Goal: Task Accomplishment & Management: Use online tool/utility

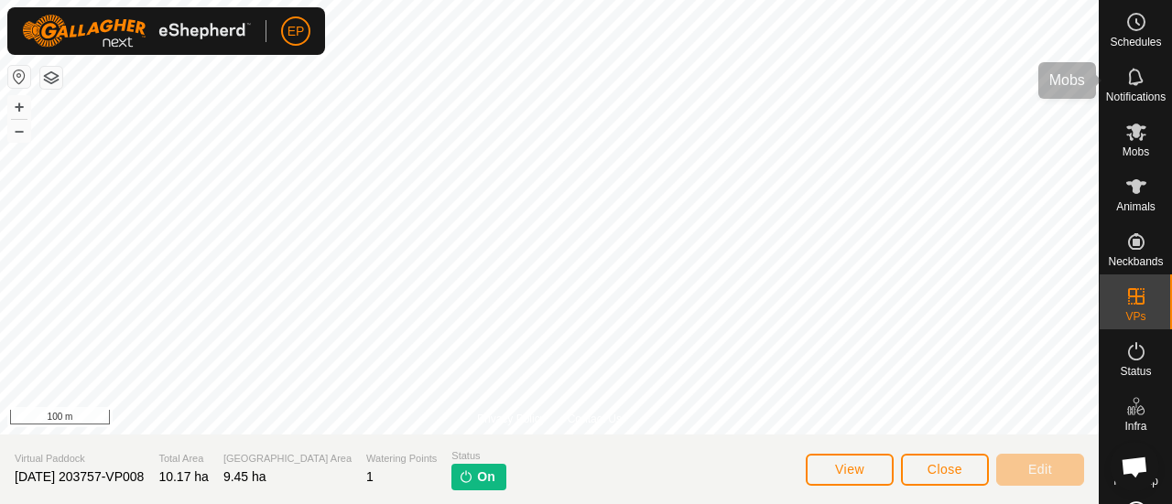
scroll to position [57, 0]
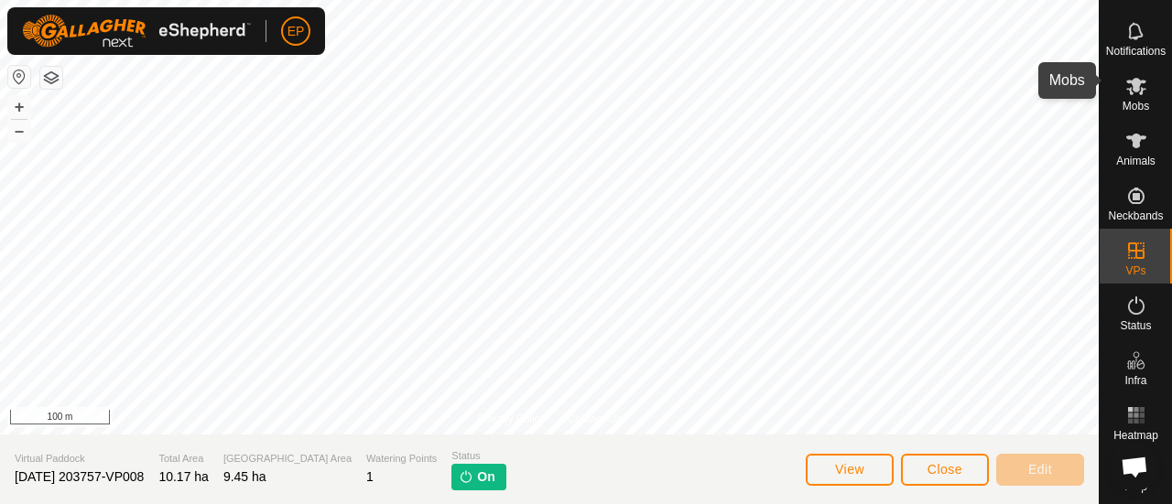
click at [1133, 86] on es-mob-svg-icon at bounding box center [1136, 85] width 33 height 29
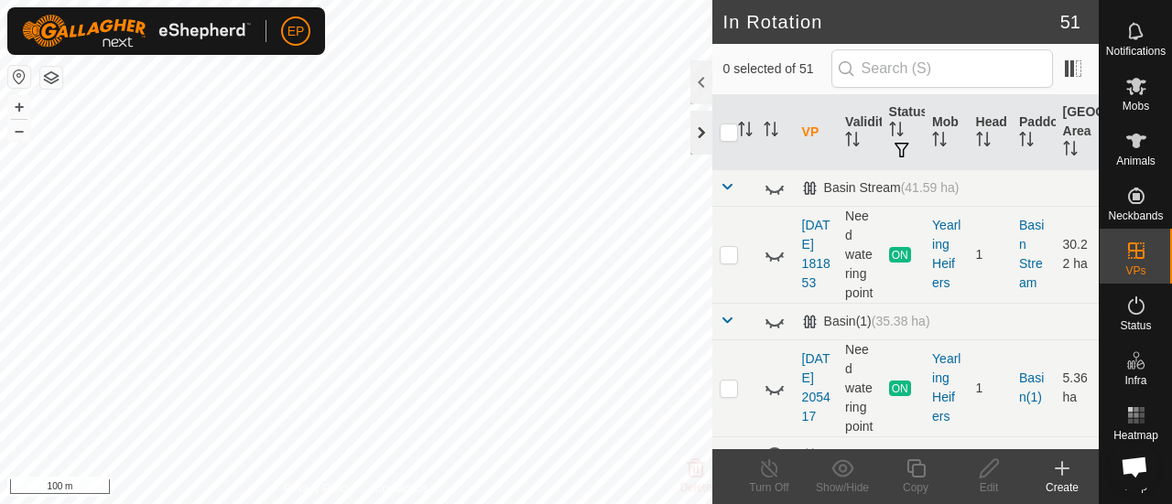
checkbox input "true"
click at [1133, 81] on icon at bounding box center [1136, 86] width 20 height 17
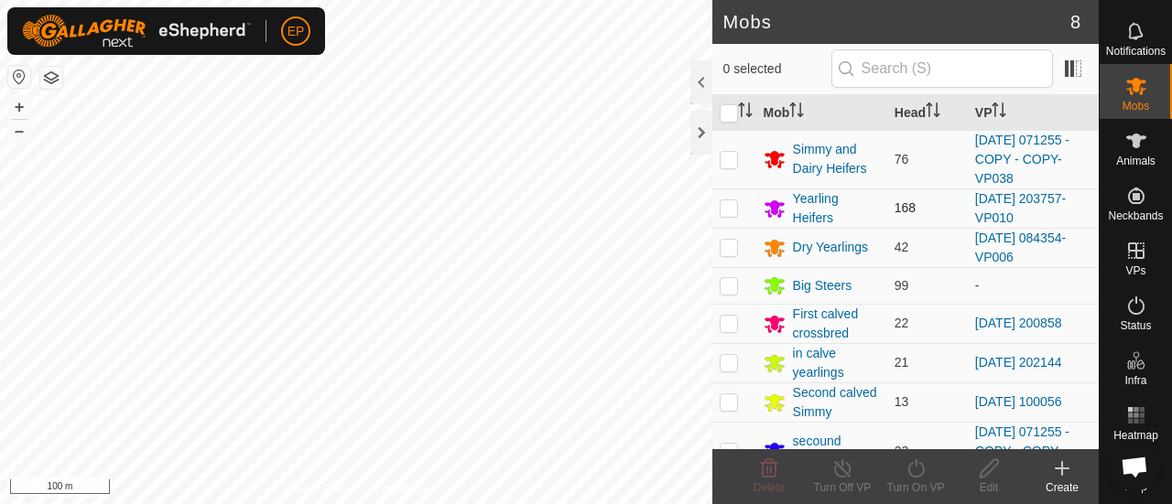
click at [728, 210] on p-checkbox at bounding box center [729, 207] width 18 height 15
checkbox input "true"
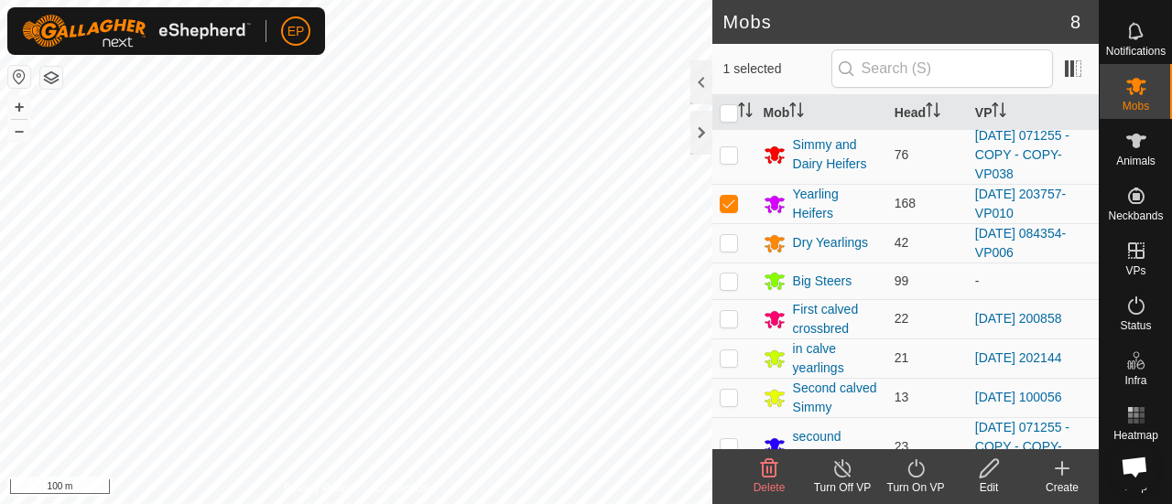
scroll to position [9, 0]
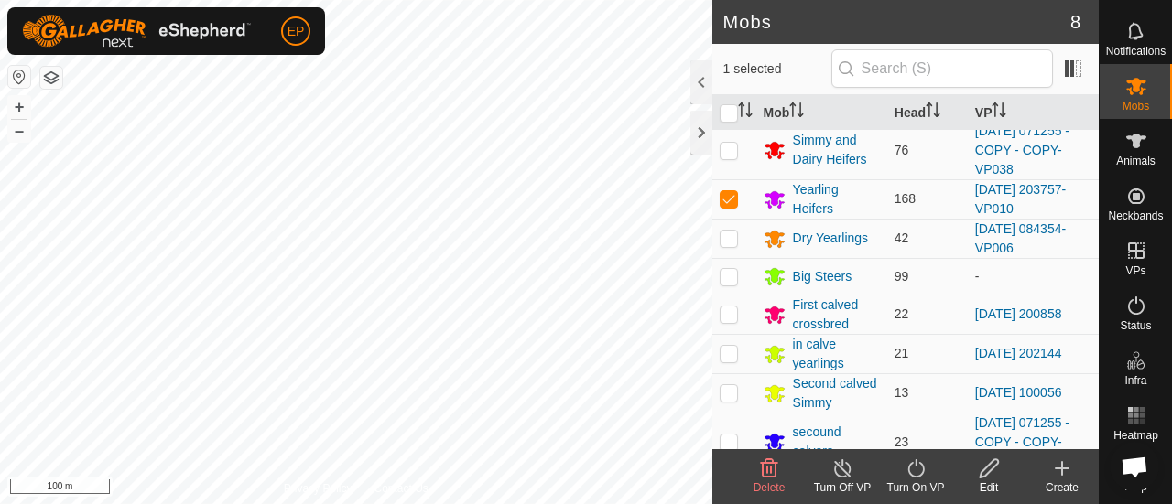
click at [906, 473] on icon at bounding box center [915, 469] width 23 height 22
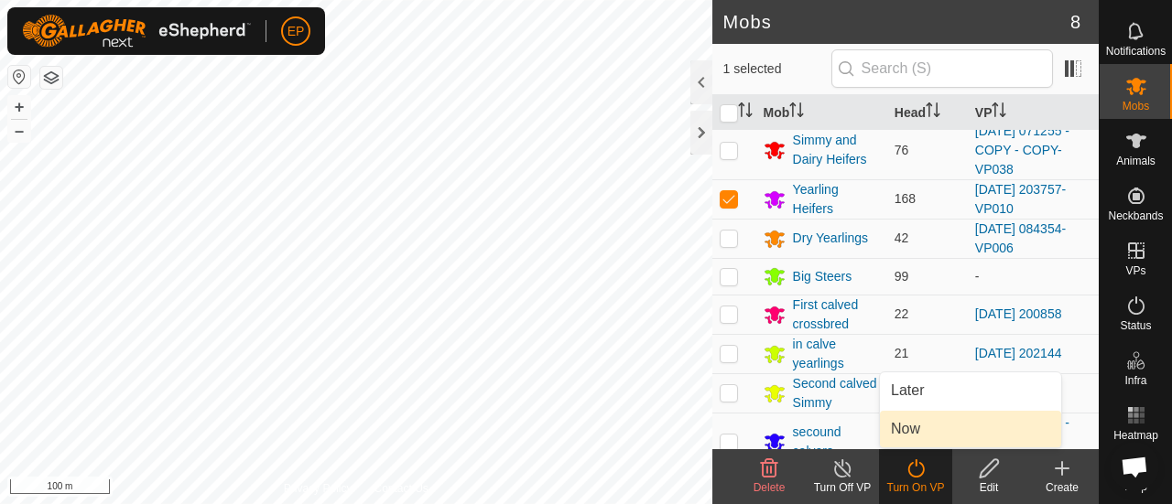
click at [904, 428] on link "Now" at bounding box center [970, 429] width 181 height 37
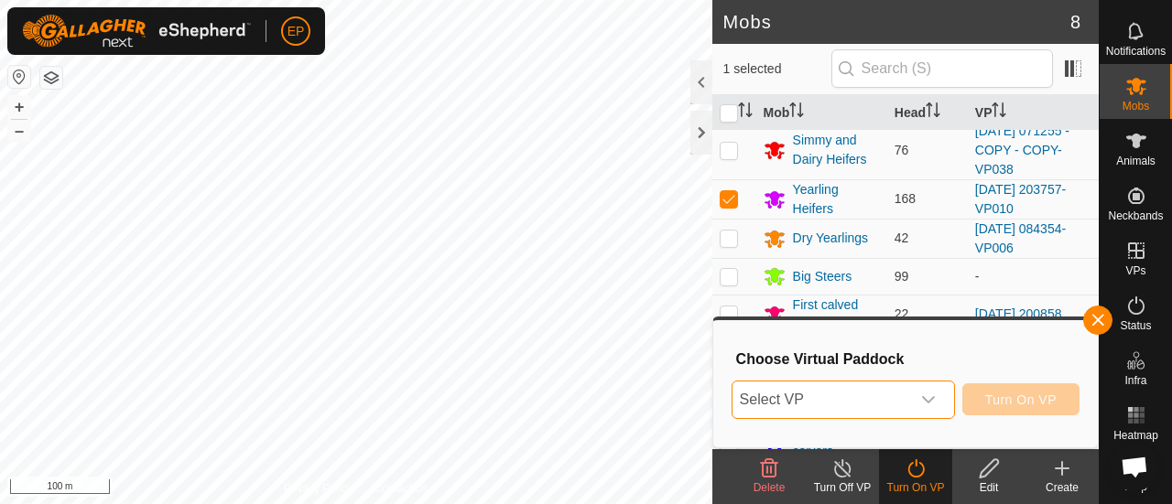
click at [894, 396] on span "Select VP" at bounding box center [821, 400] width 178 height 37
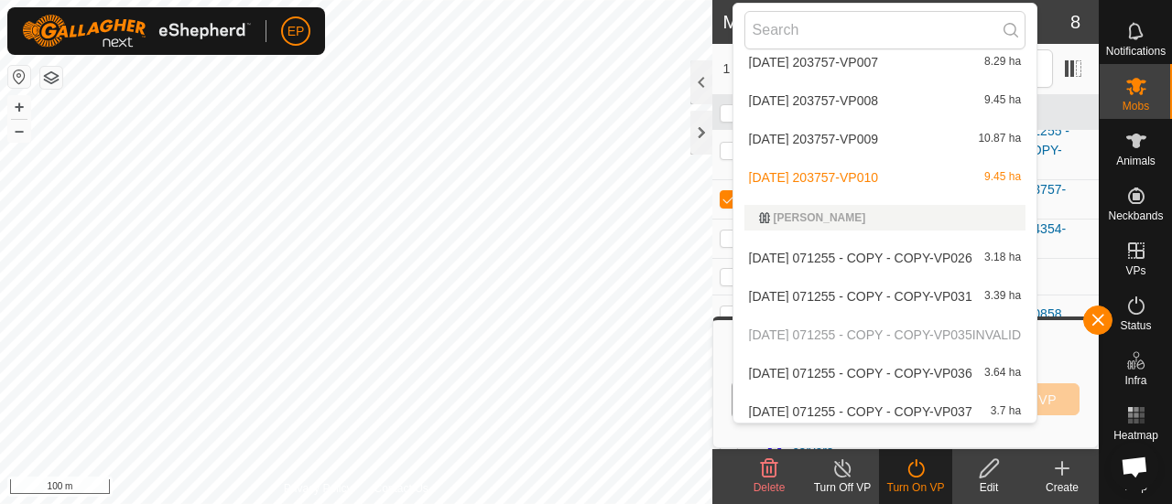
scroll to position [1423, 0]
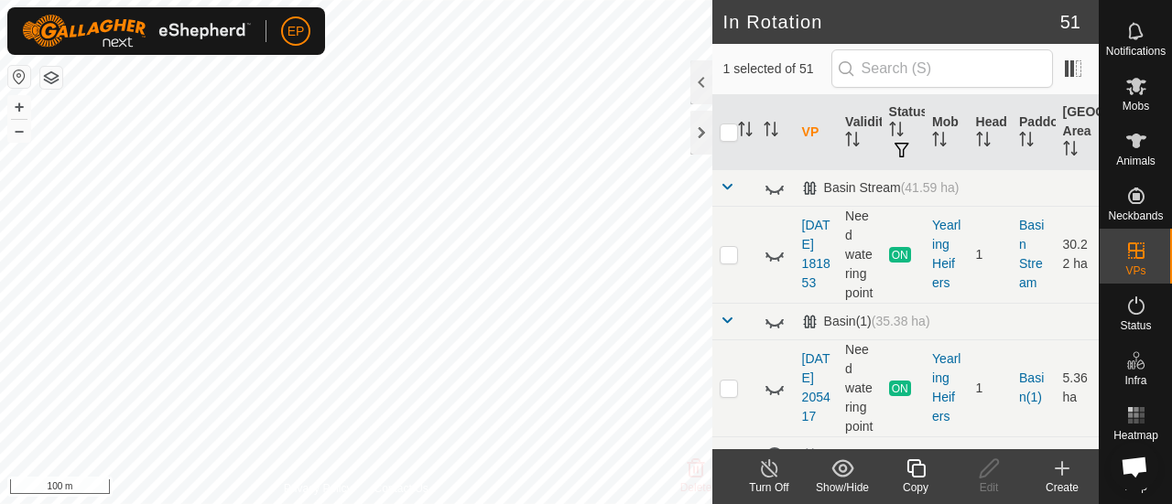
click at [921, 473] on icon at bounding box center [915, 469] width 23 height 22
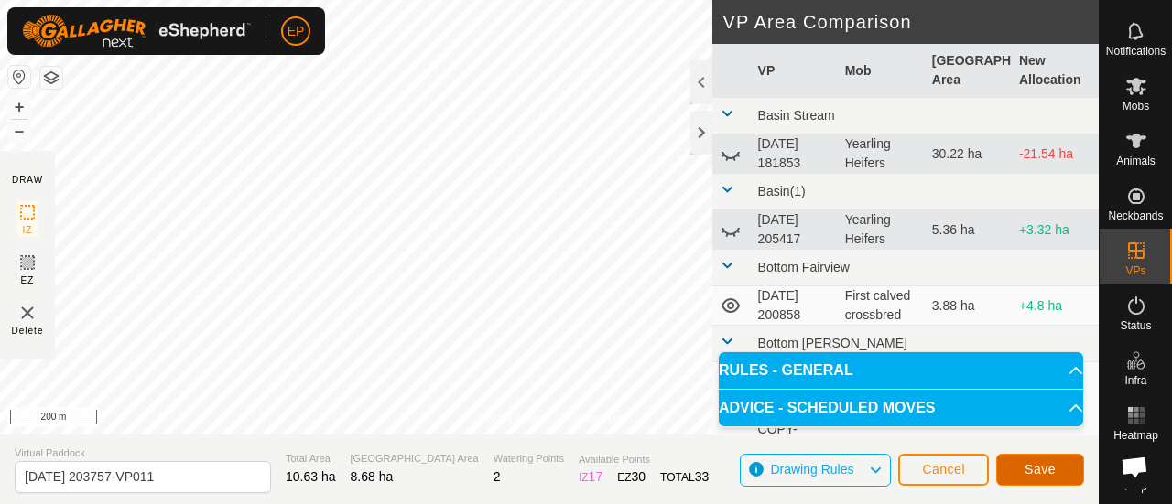
click at [1023, 460] on button "Save" at bounding box center [1040, 470] width 88 height 32
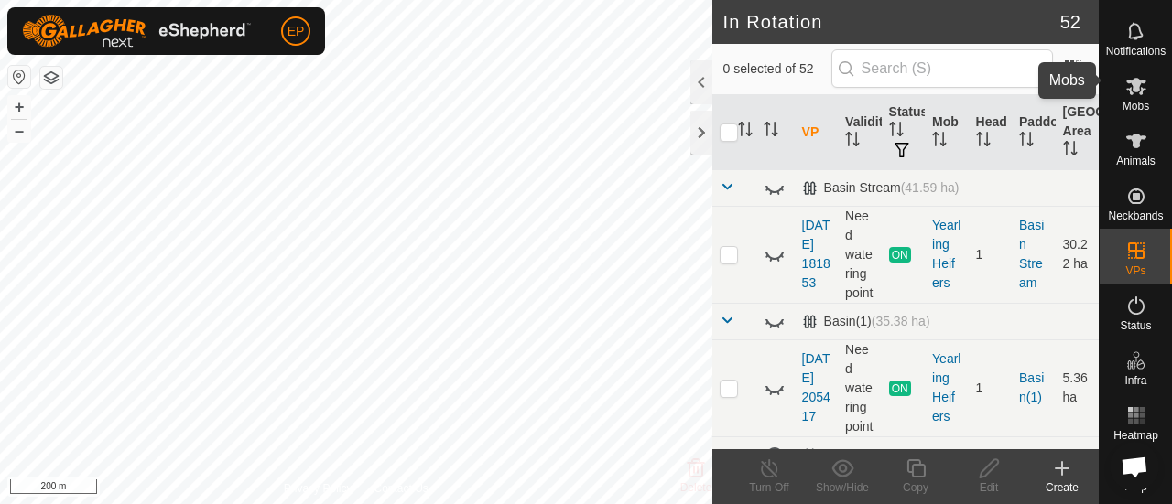
click at [1128, 101] on span "Mobs" at bounding box center [1135, 106] width 27 height 11
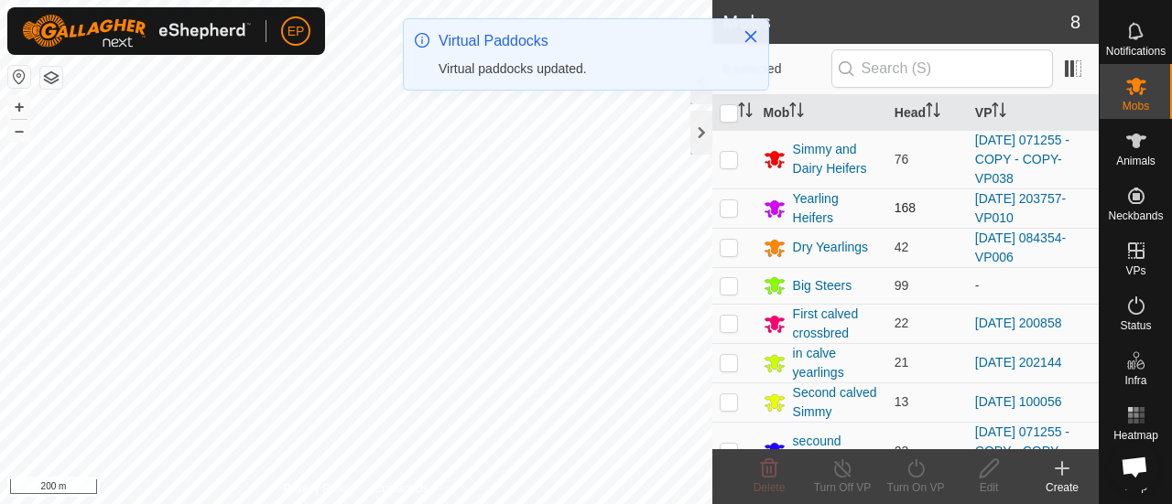
click at [716, 205] on td at bounding box center [734, 208] width 44 height 39
click at [725, 205] on p-checkbox at bounding box center [729, 207] width 18 height 15
checkbox input "true"
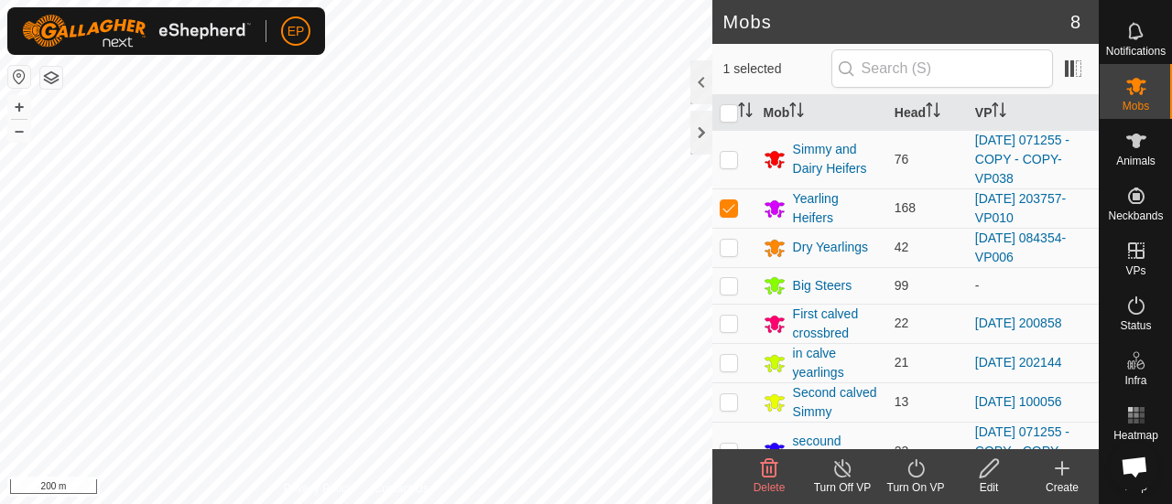
click at [921, 488] on div "Turn On VP" at bounding box center [915, 488] width 73 height 16
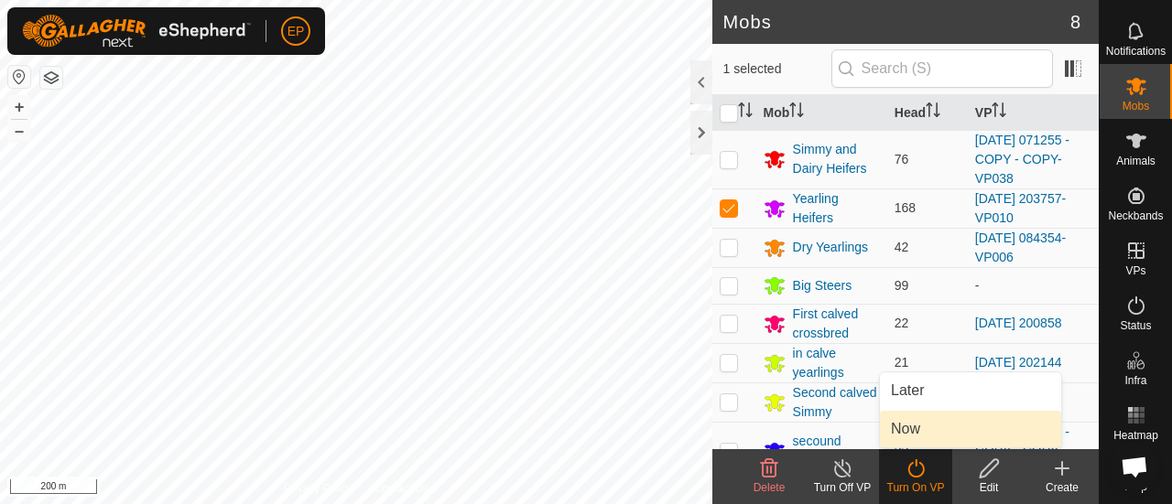
click at [907, 440] on link "Now" at bounding box center [970, 429] width 181 height 37
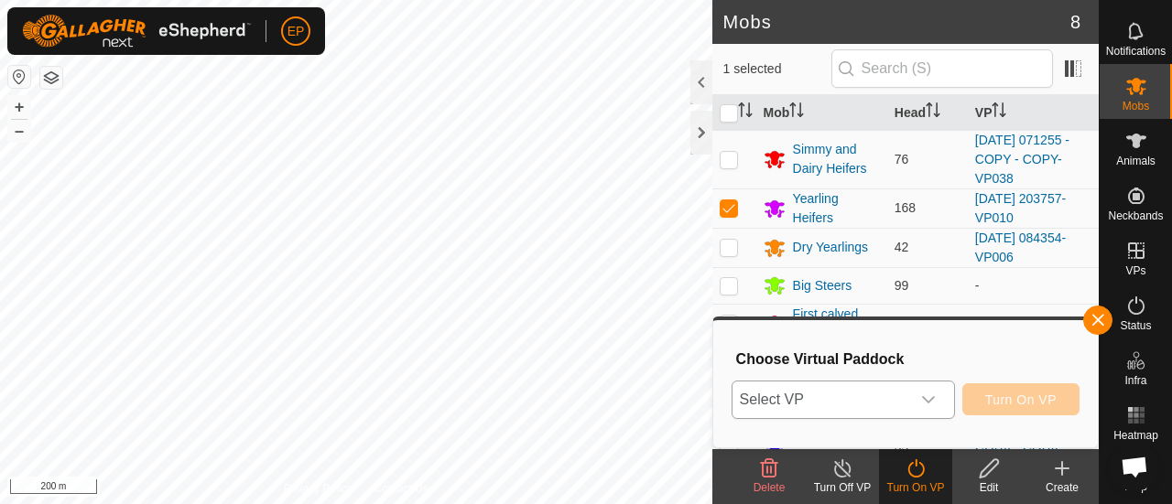
click at [893, 408] on span "Select VP" at bounding box center [821, 400] width 178 height 37
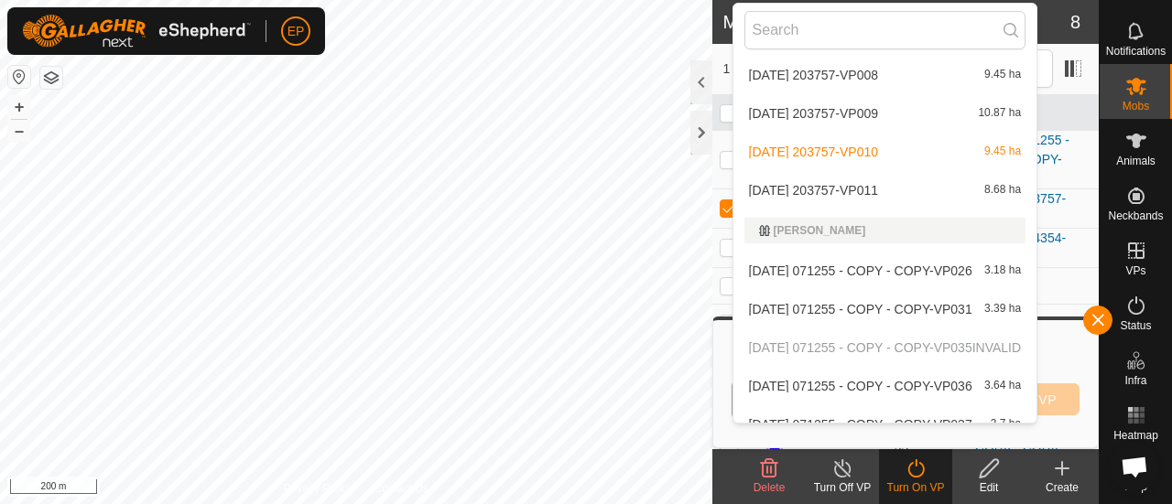
scroll to position [1434, 0]
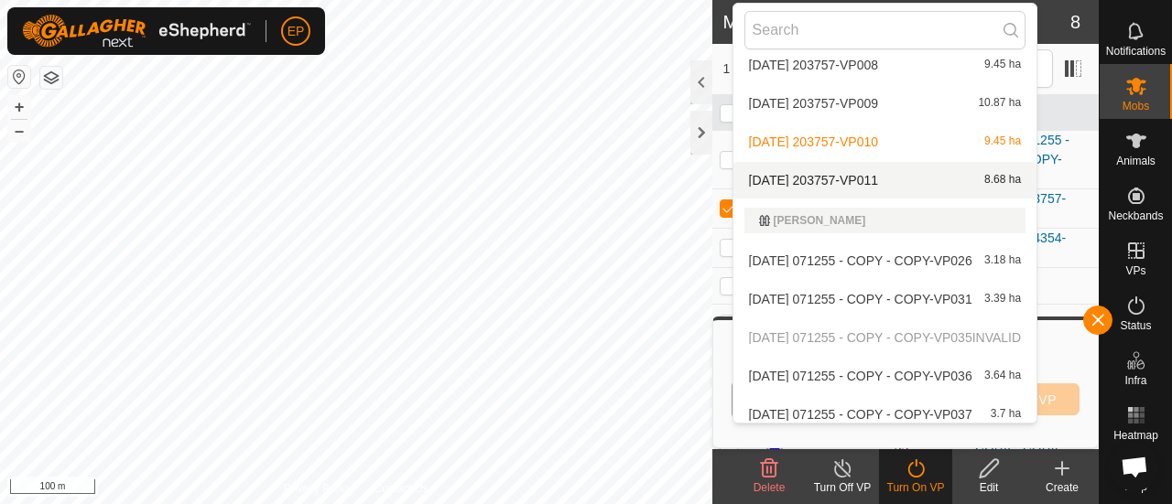
click at [796, 173] on li "[DATE] 203757-VP011 8.68 ha" at bounding box center [885, 180] width 304 height 37
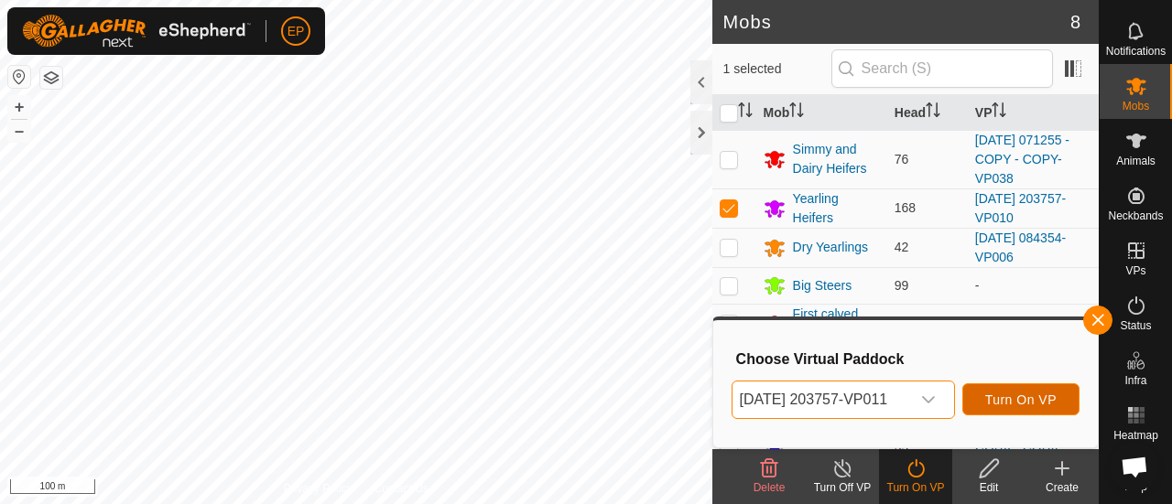
click at [1004, 395] on span "Turn On VP" at bounding box center [1020, 400] width 71 height 15
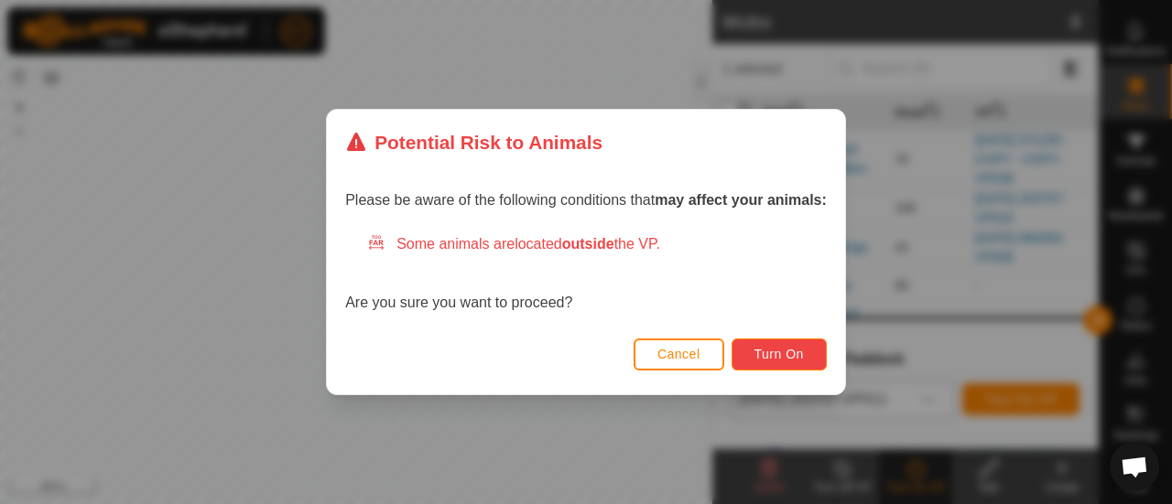
click at [767, 352] on span "Turn On" at bounding box center [778, 354] width 49 height 15
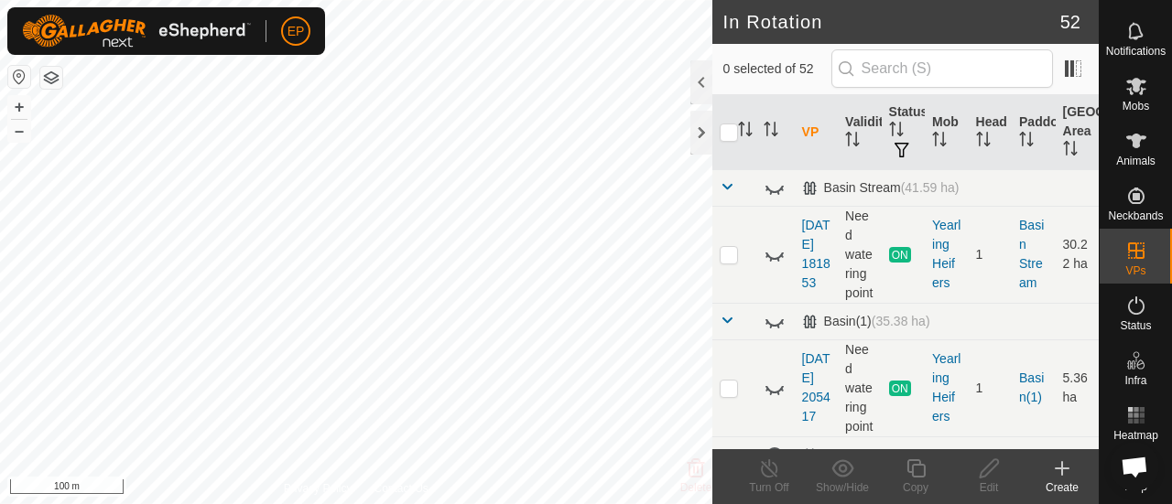
checkbox input "true"
click at [919, 464] on icon at bounding box center [915, 469] width 18 height 18
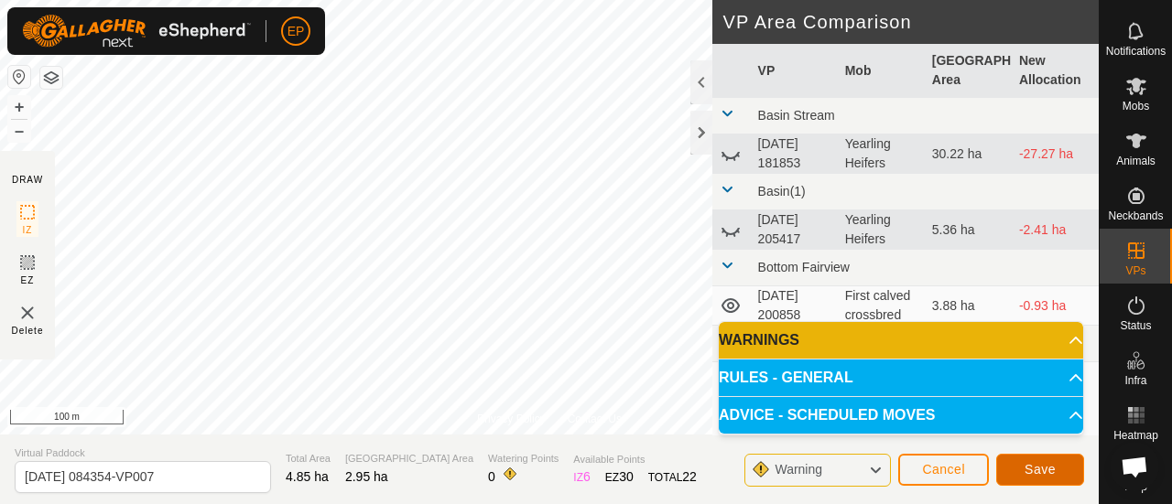
click at [1033, 471] on span "Save" at bounding box center [1039, 469] width 31 height 15
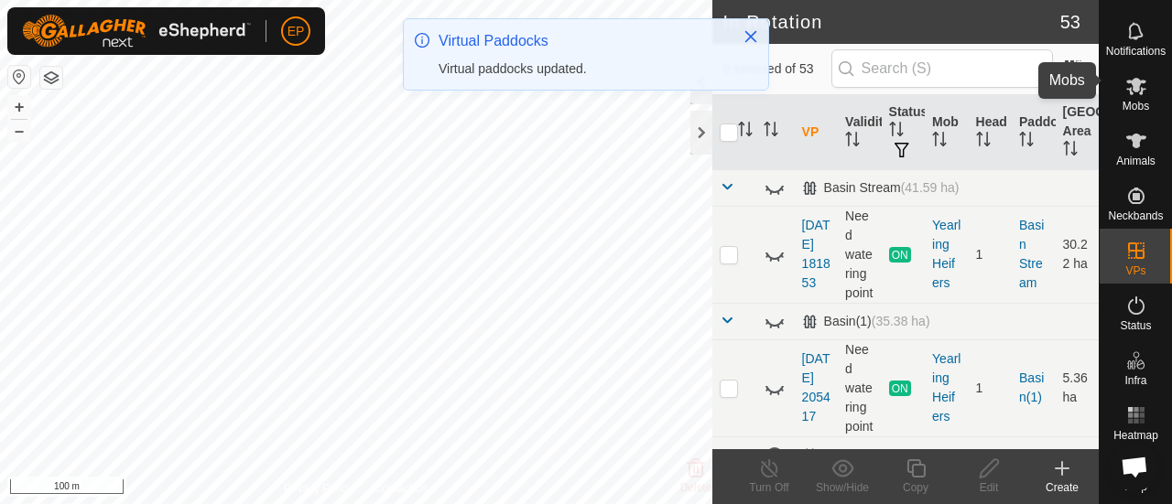
click at [1122, 87] on es-mob-svg-icon at bounding box center [1136, 85] width 33 height 29
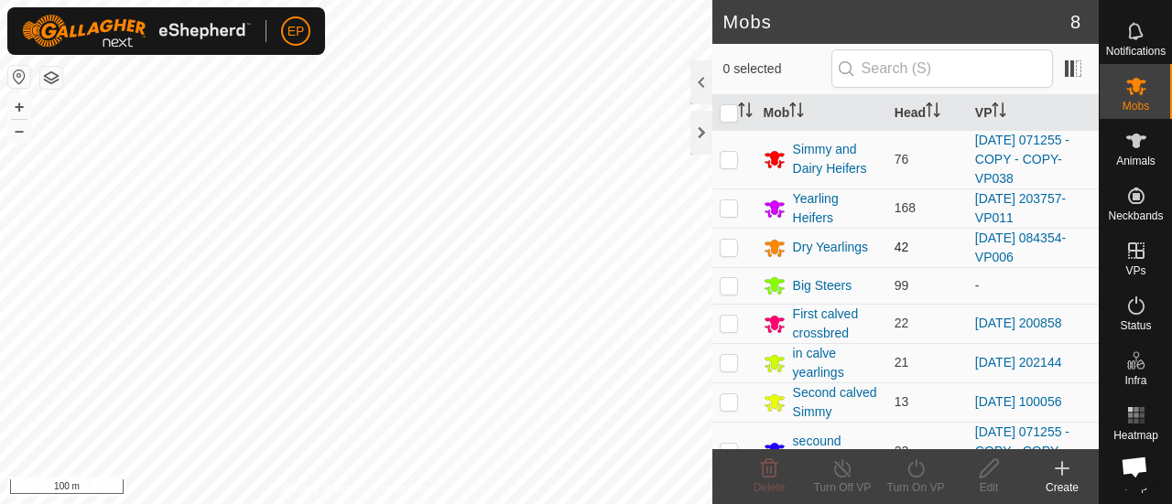
click at [730, 245] on p-checkbox at bounding box center [729, 247] width 18 height 15
checkbox input "true"
click at [912, 464] on icon at bounding box center [915, 469] width 23 height 22
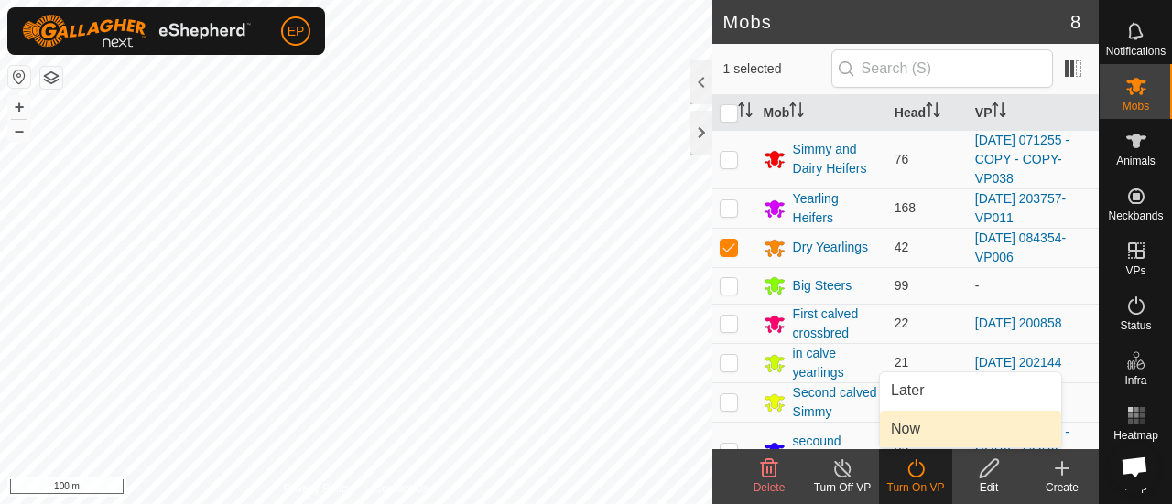
click at [906, 435] on link "Now" at bounding box center [970, 429] width 181 height 37
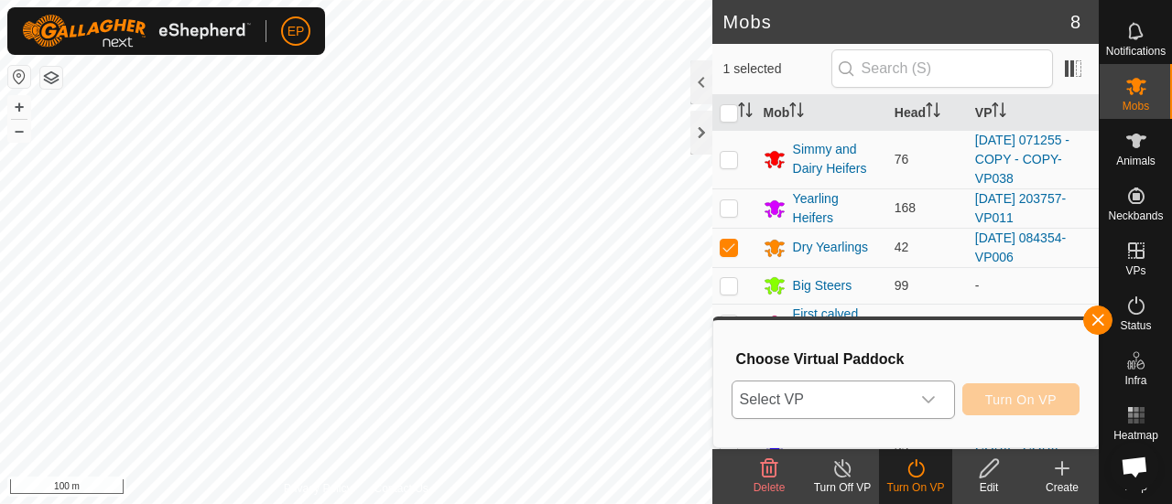
click at [914, 400] on div "dropdown trigger" at bounding box center [928, 400] width 37 height 37
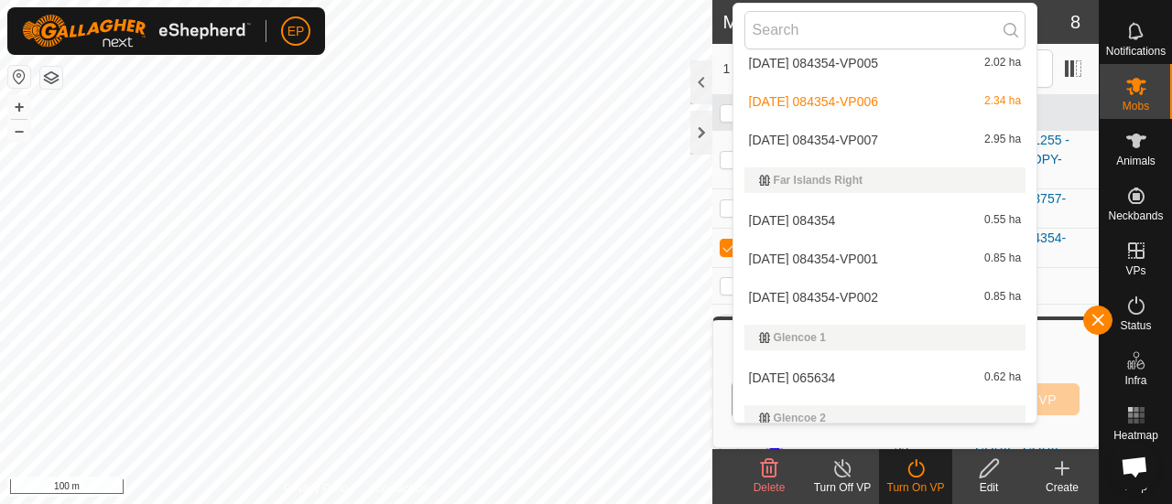
scroll to position [657, 0]
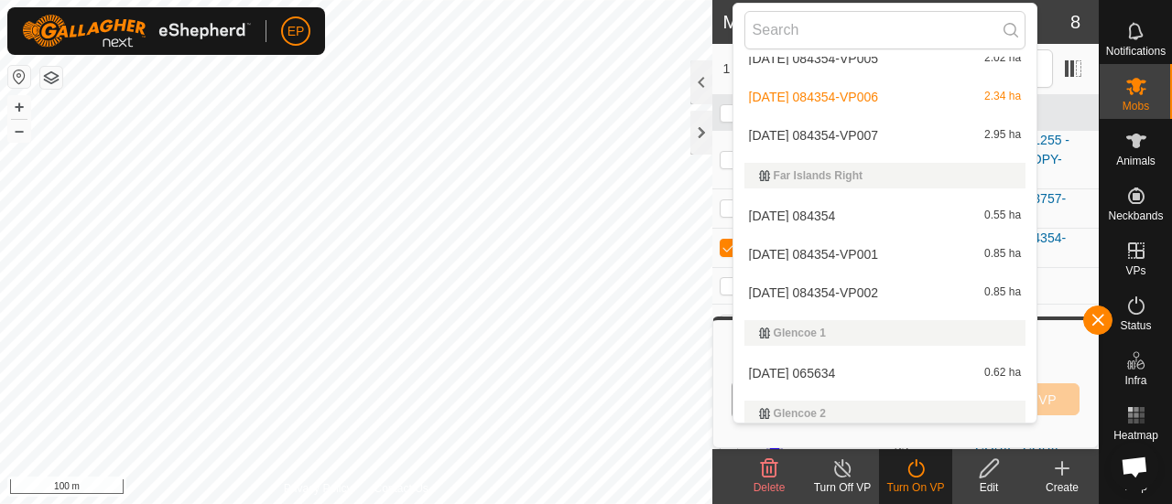
click at [881, 135] on li "[DATE] 084354-VP007 2.95 ha" at bounding box center [885, 135] width 304 height 37
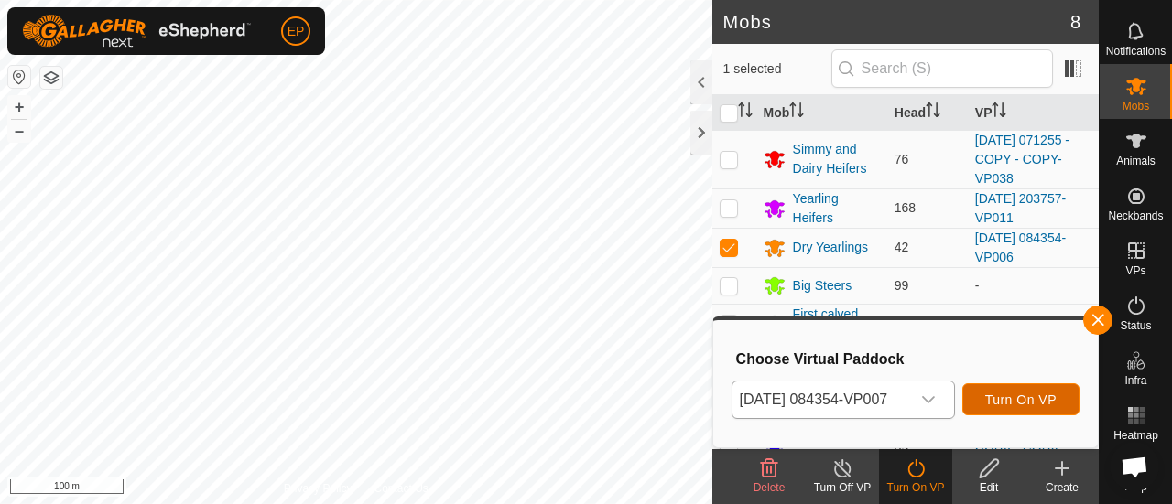
click at [1009, 398] on span "Turn On VP" at bounding box center [1020, 400] width 71 height 15
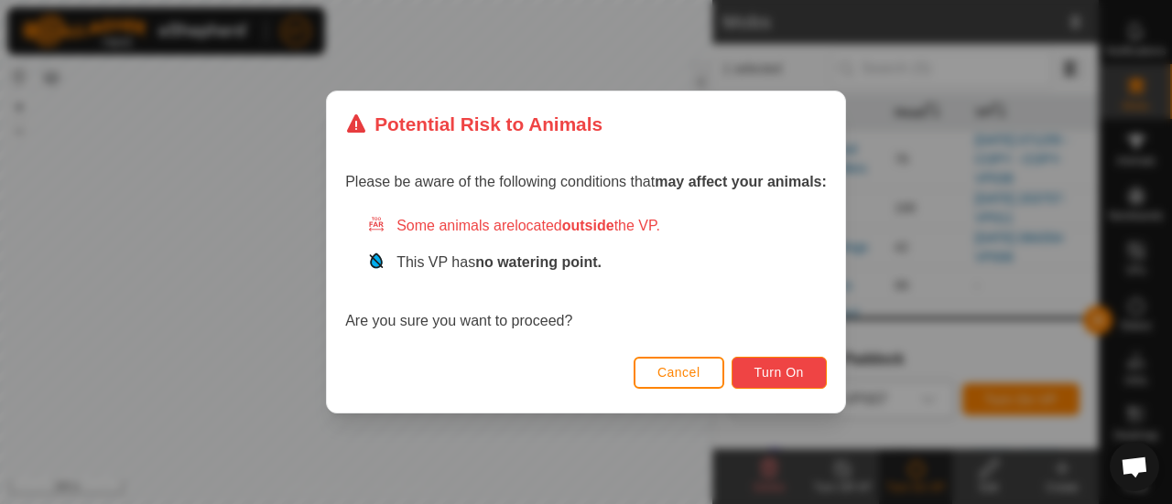
click at [772, 381] on button "Turn On" at bounding box center [778, 373] width 95 height 32
